Goal: Information Seeking & Learning: Find specific page/section

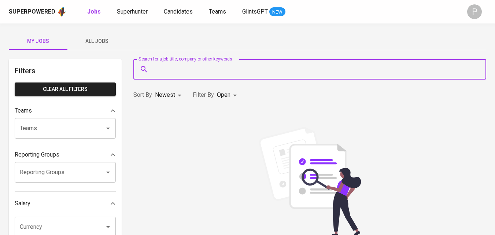
click at [254, 72] on input "Search for a job title, company or other keywords" at bounding box center [311, 69] width 320 height 14
type input ""[PERSON_NAME] indonesia""
click at [123, 11] on span "Superhunter" at bounding box center [132, 11] width 31 height 7
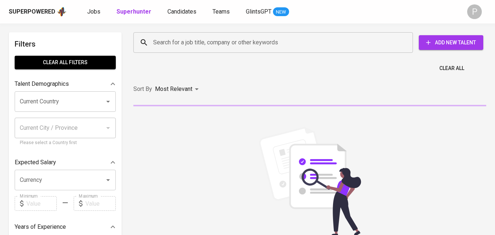
click at [181, 49] on input "Search for a job title, company or other keywords" at bounding box center [274, 43] width 247 height 14
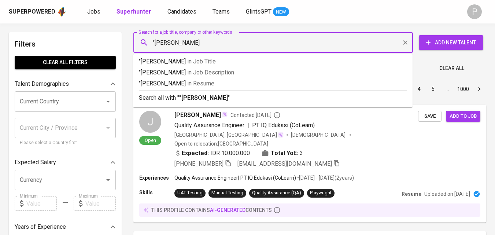
type input ""[PERSON_NAME]""
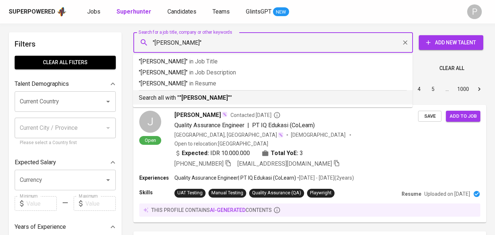
click at [195, 99] on b ""[PERSON_NAME]"" at bounding box center [204, 97] width 51 height 7
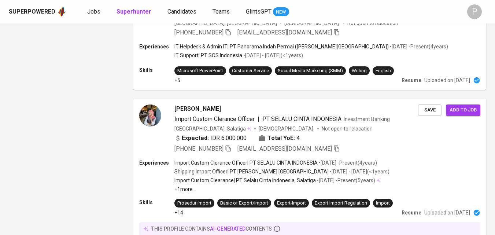
scroll to position [403, 0]
